Goal: Find specific page/section: Find specific page/section

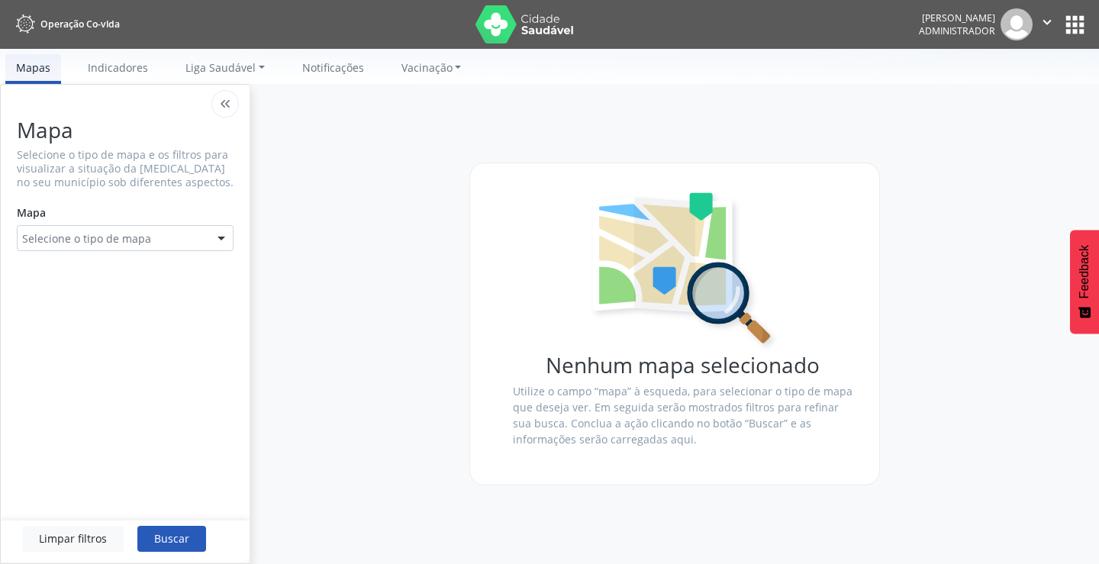
click at [1077, 25] on button "apps" at bounding box center [1075, 24] width 27 height 27
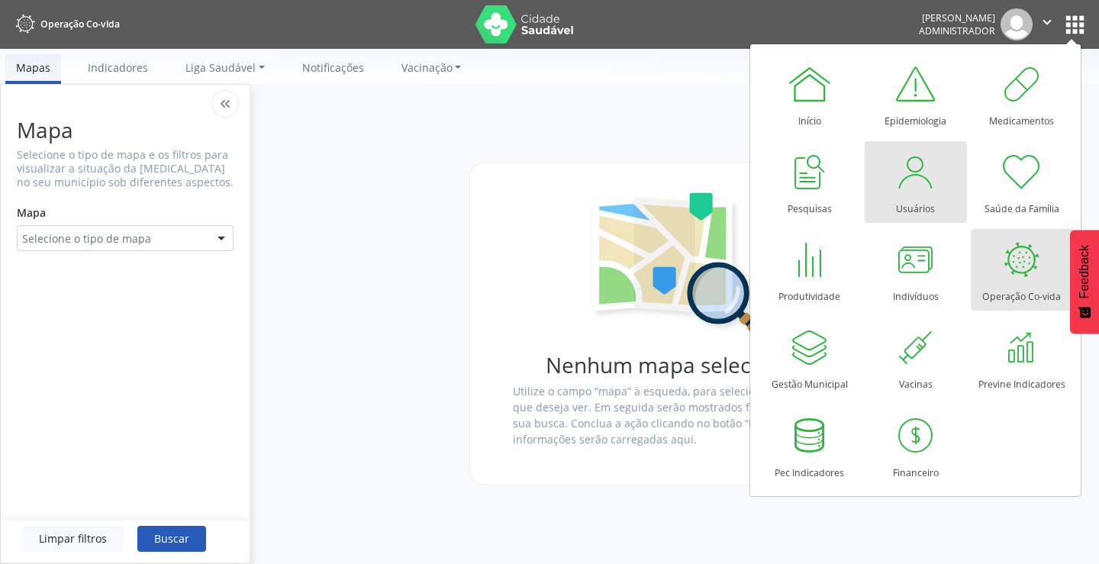
click at [899, 207] on div "Usuários" at bounding box center [915, 205] width 39 height 21
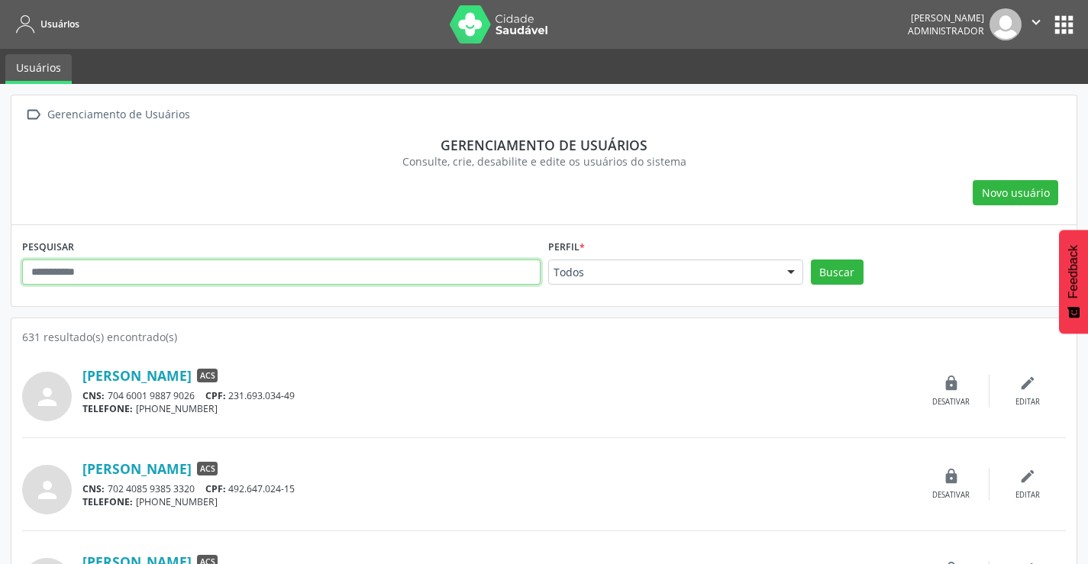
click at [53, 273] on input "text" at bounding box center [281, 273] width 518 height 26
type input "*******"
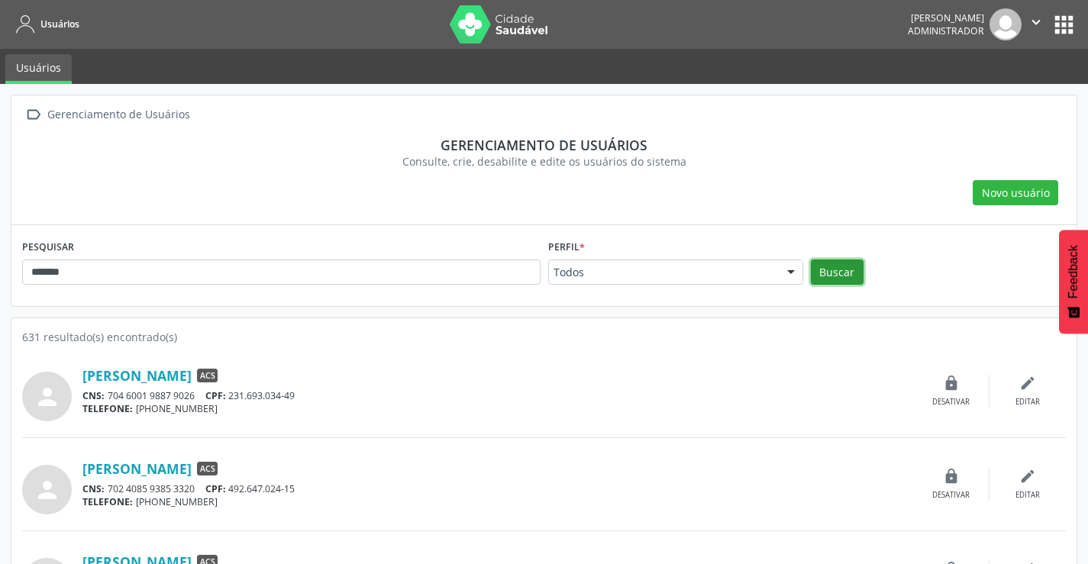
click at [843, 270] on button "Buscar" at bounding box center [837, 273] width 53 height 26
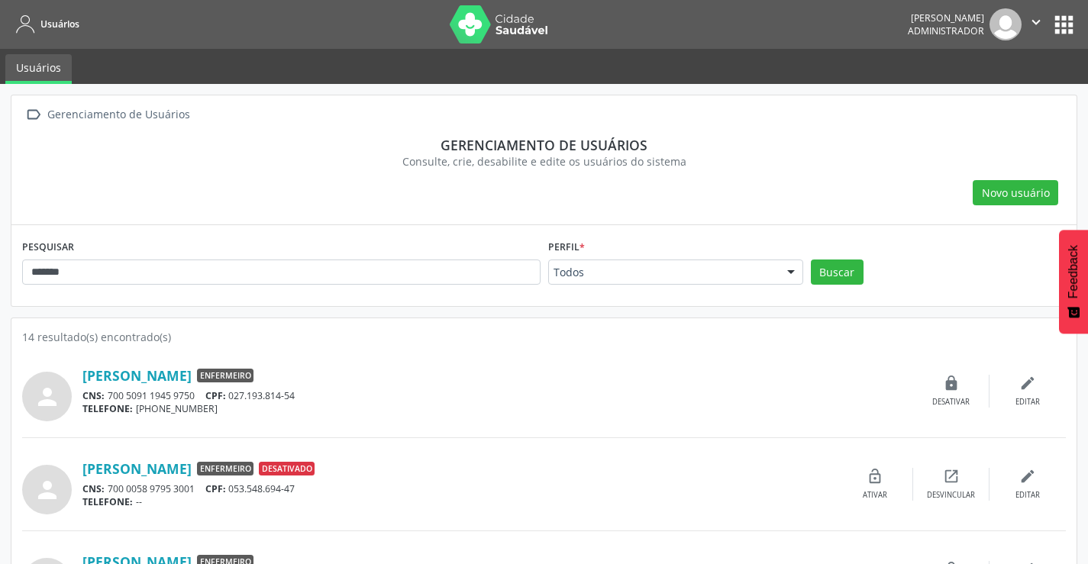
scroll to position [494, 0]
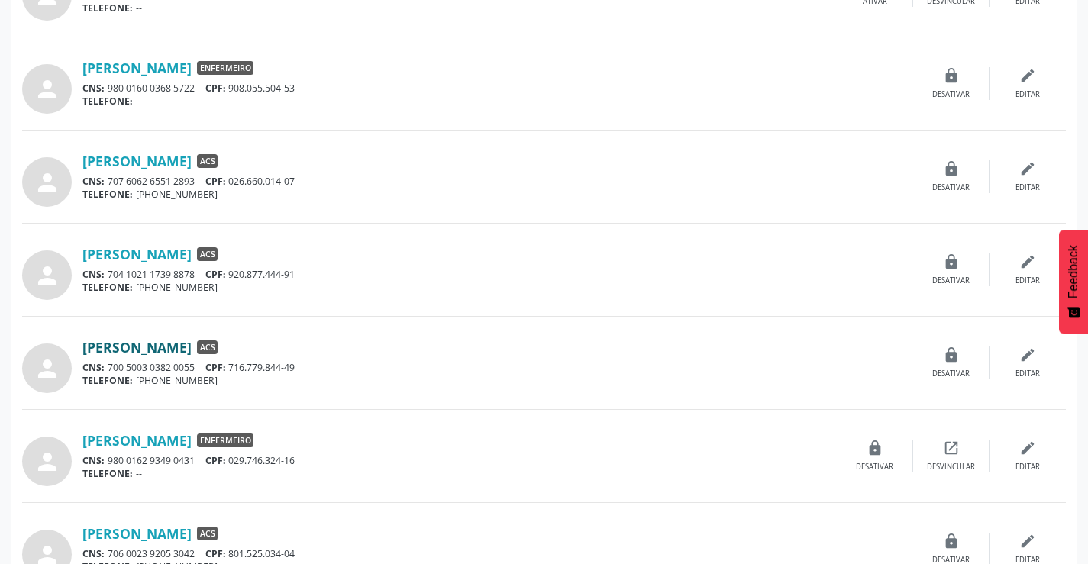
click at [192, 345] on link "[PERSON_NAME]" at bounding box center [136, 347] width 109 height 17
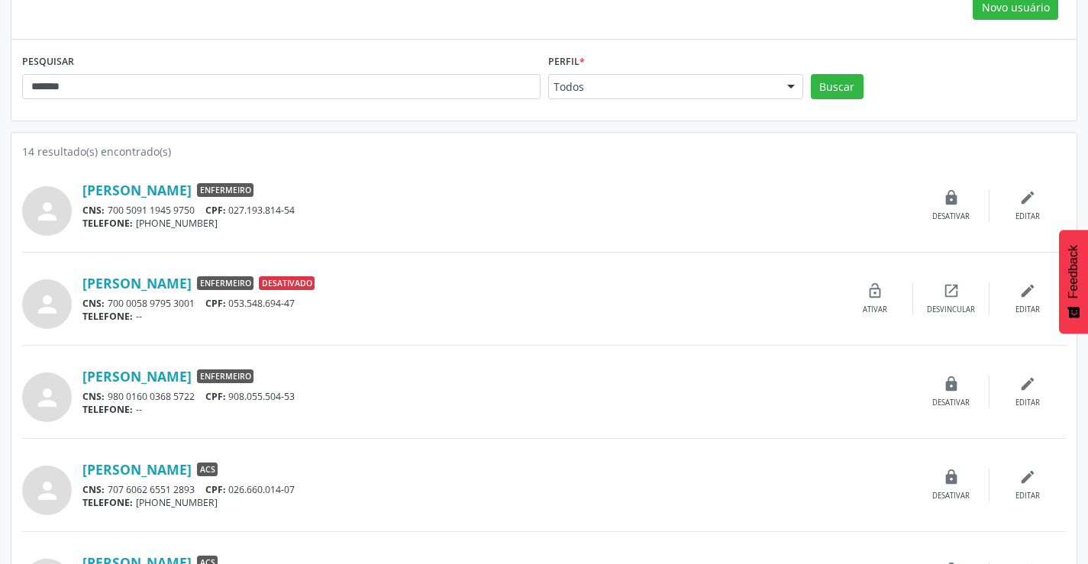
scroll to position [0, 0]
